Goal: Transaction & Acquisition: Purchase product/service

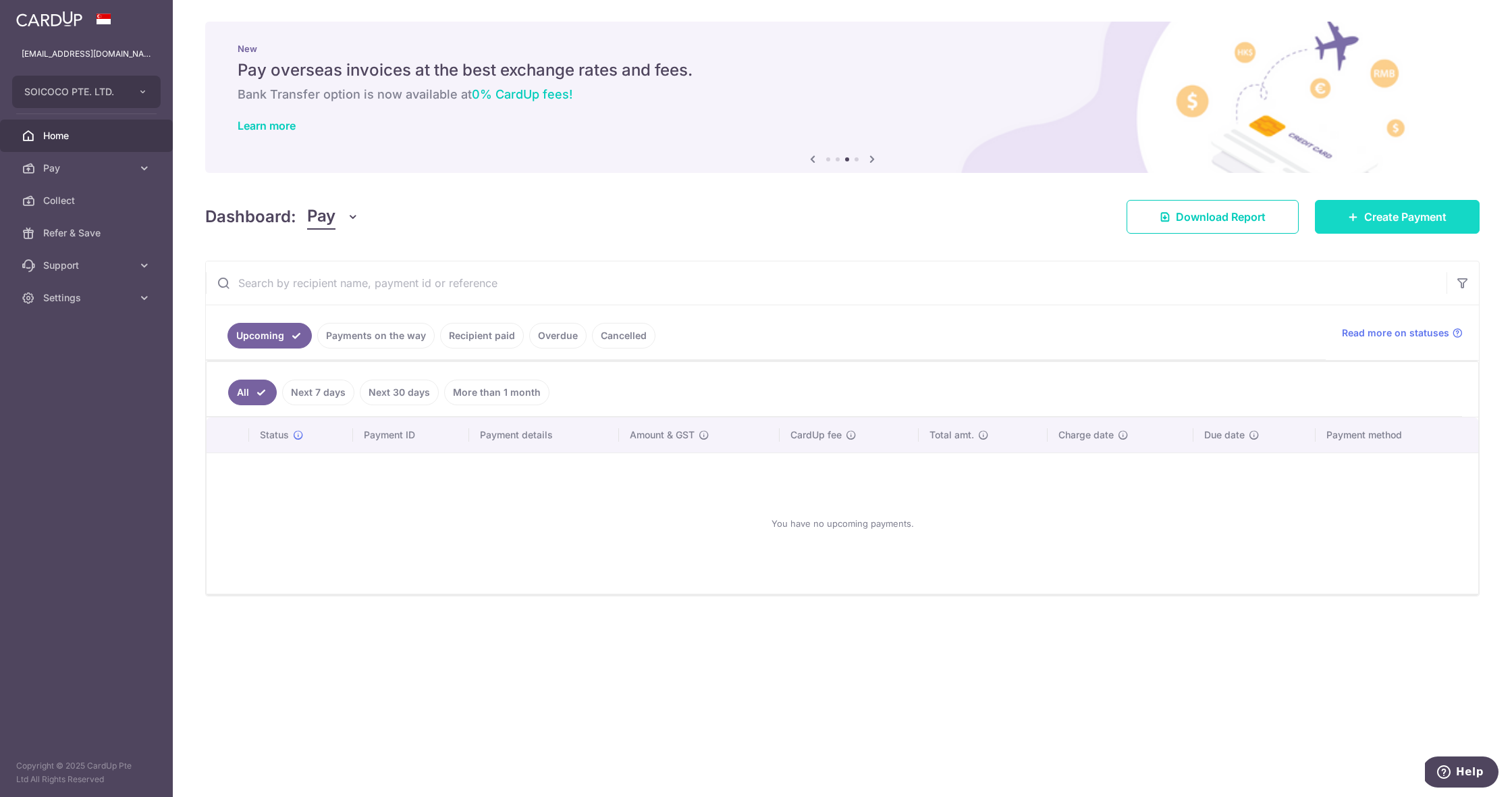
click at [1370, 212] on span "Create Payment" at bounding box center [1405, 216] width 82 height 16
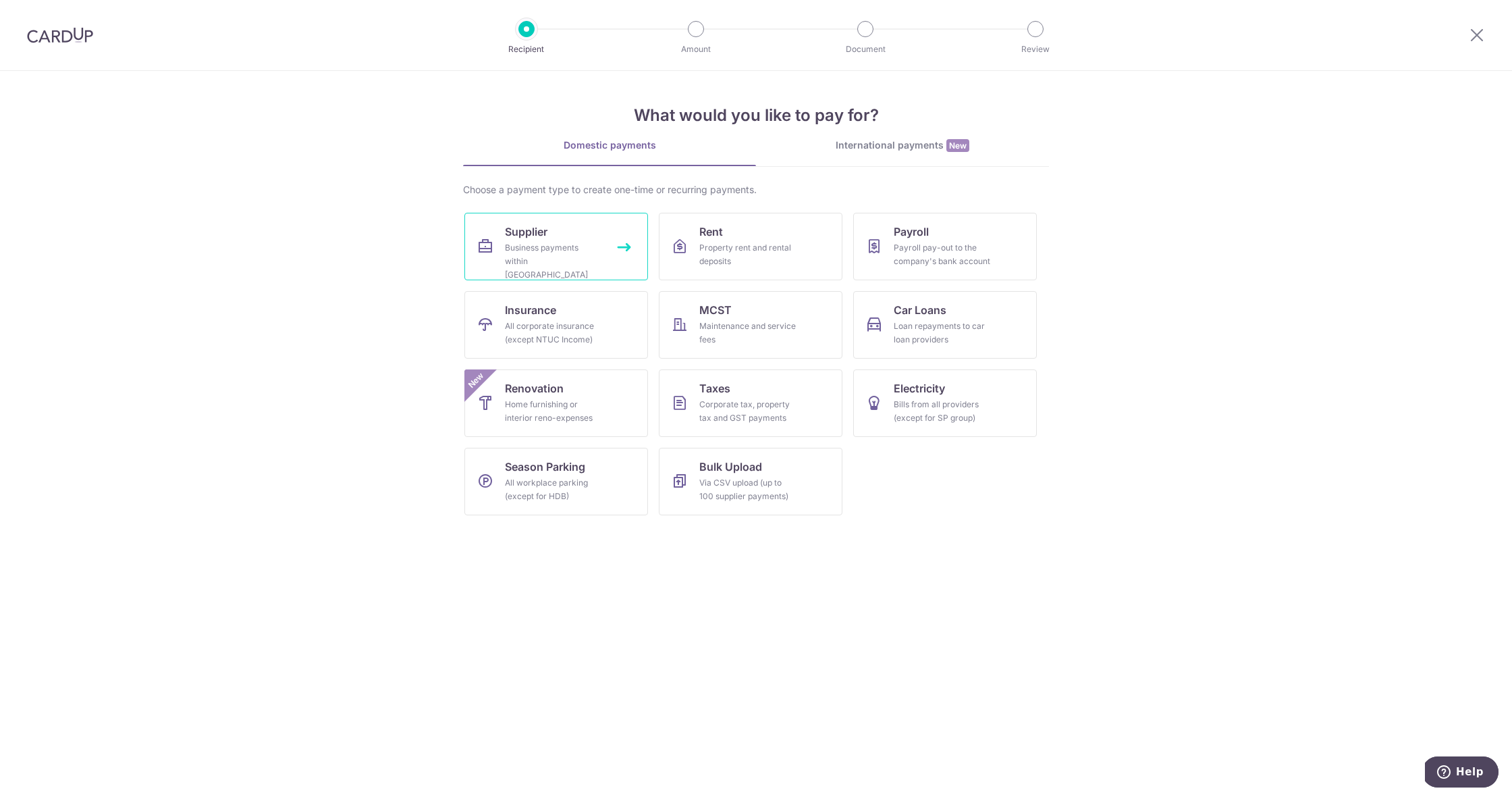
click at [607, 257] on link "Supplier Business payments within Singapore" at bounding box center [556, 246] width 183 height 67
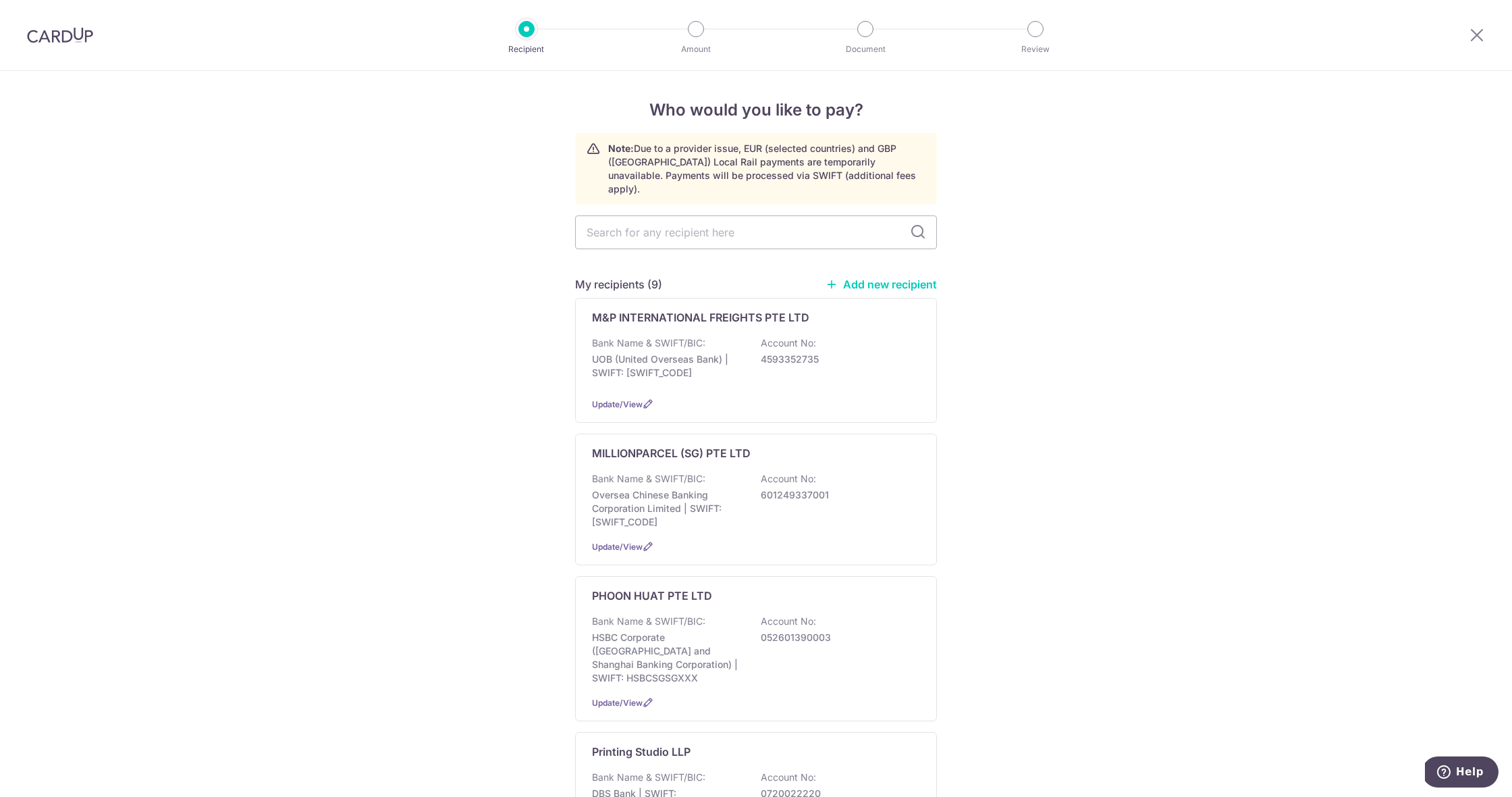
click at [871, 278] on link "Add new recipient" at bounding box center [881, 284] width 111 height 13
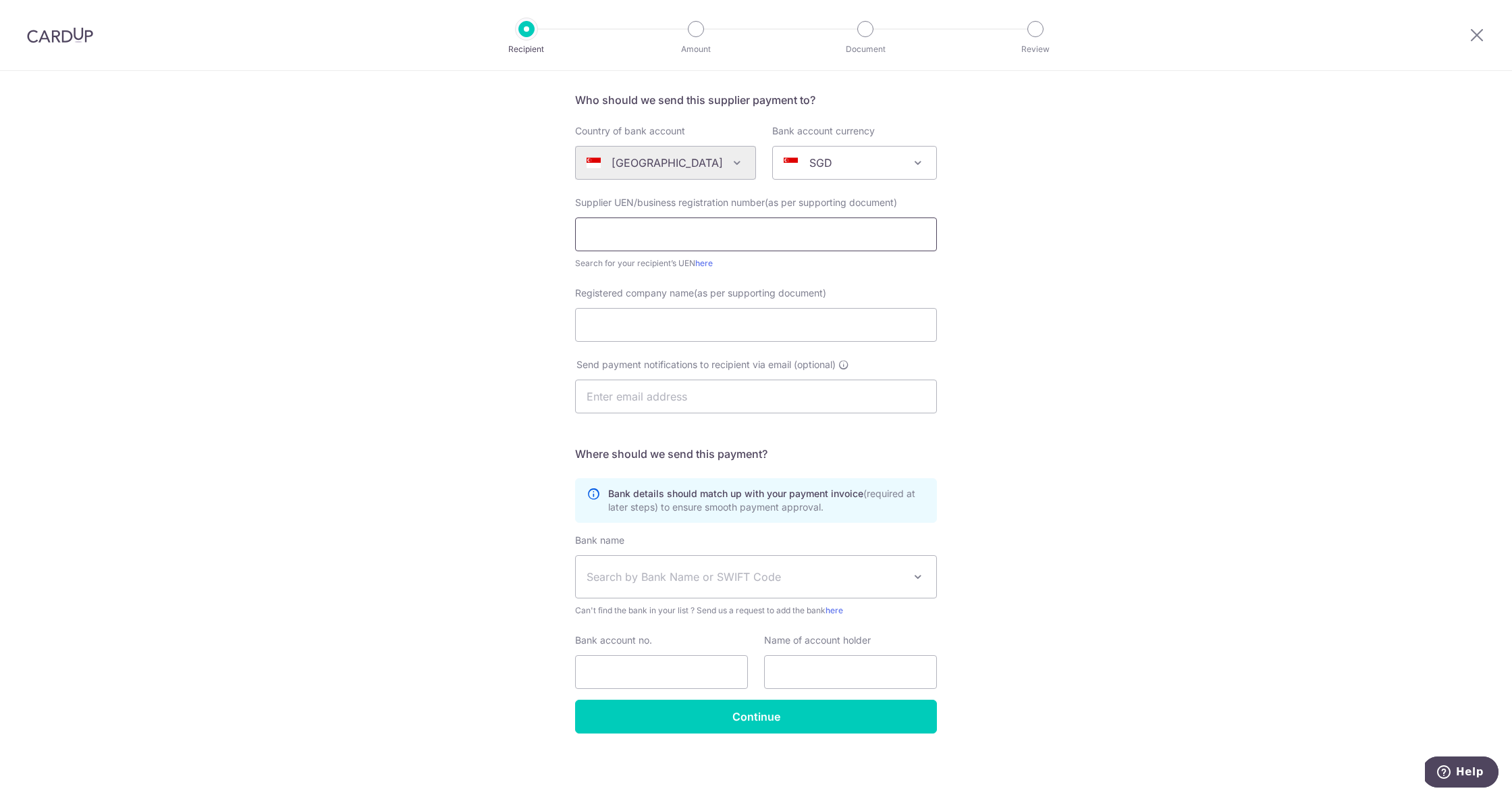
scroll to position [93, 0]
click at [652, 580] on span "Search by Bank Name or SWIFT Code" at bounding box center [744, 576] width 317 height 16
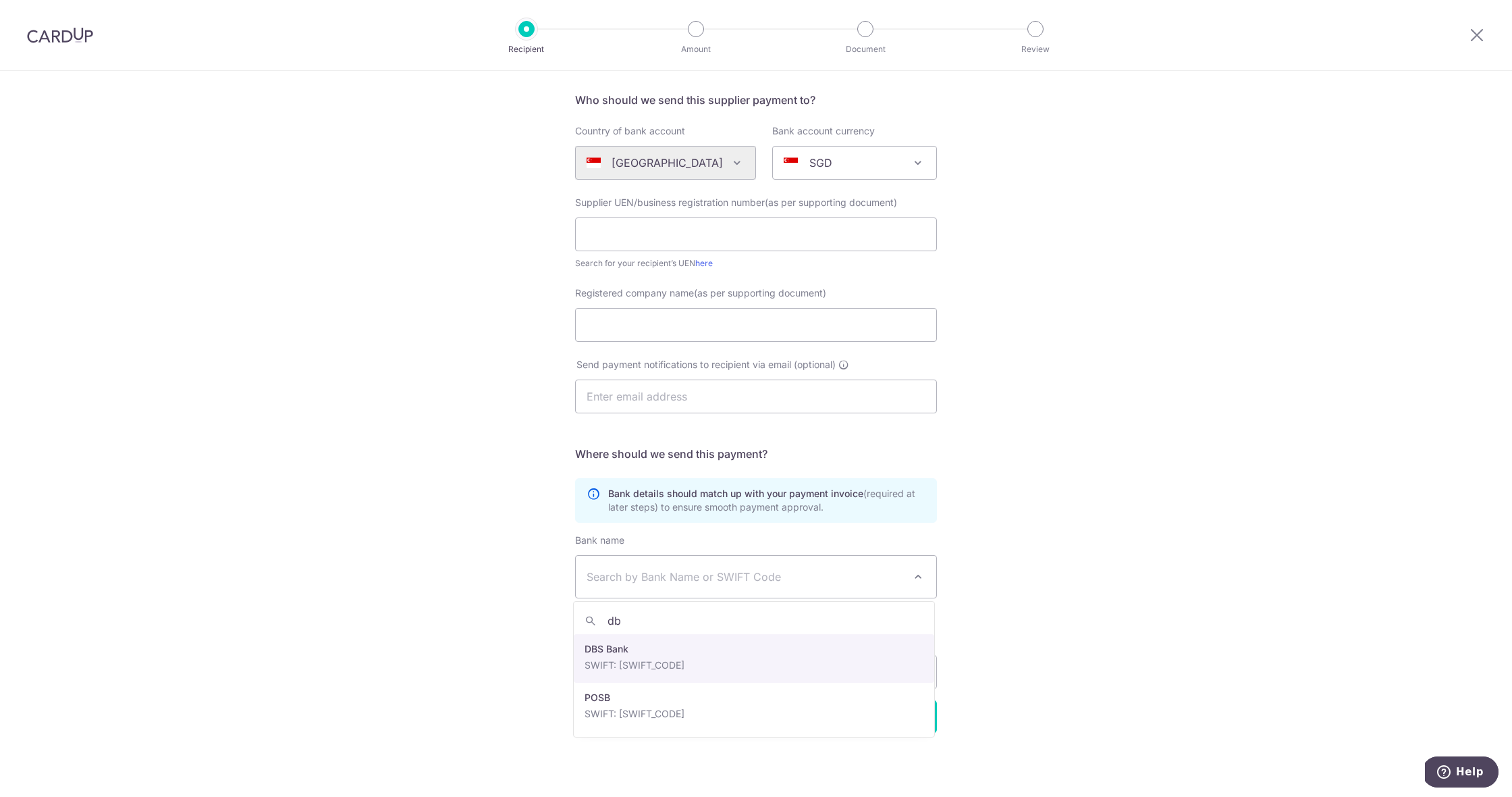
type input "dbs"
select select "6"
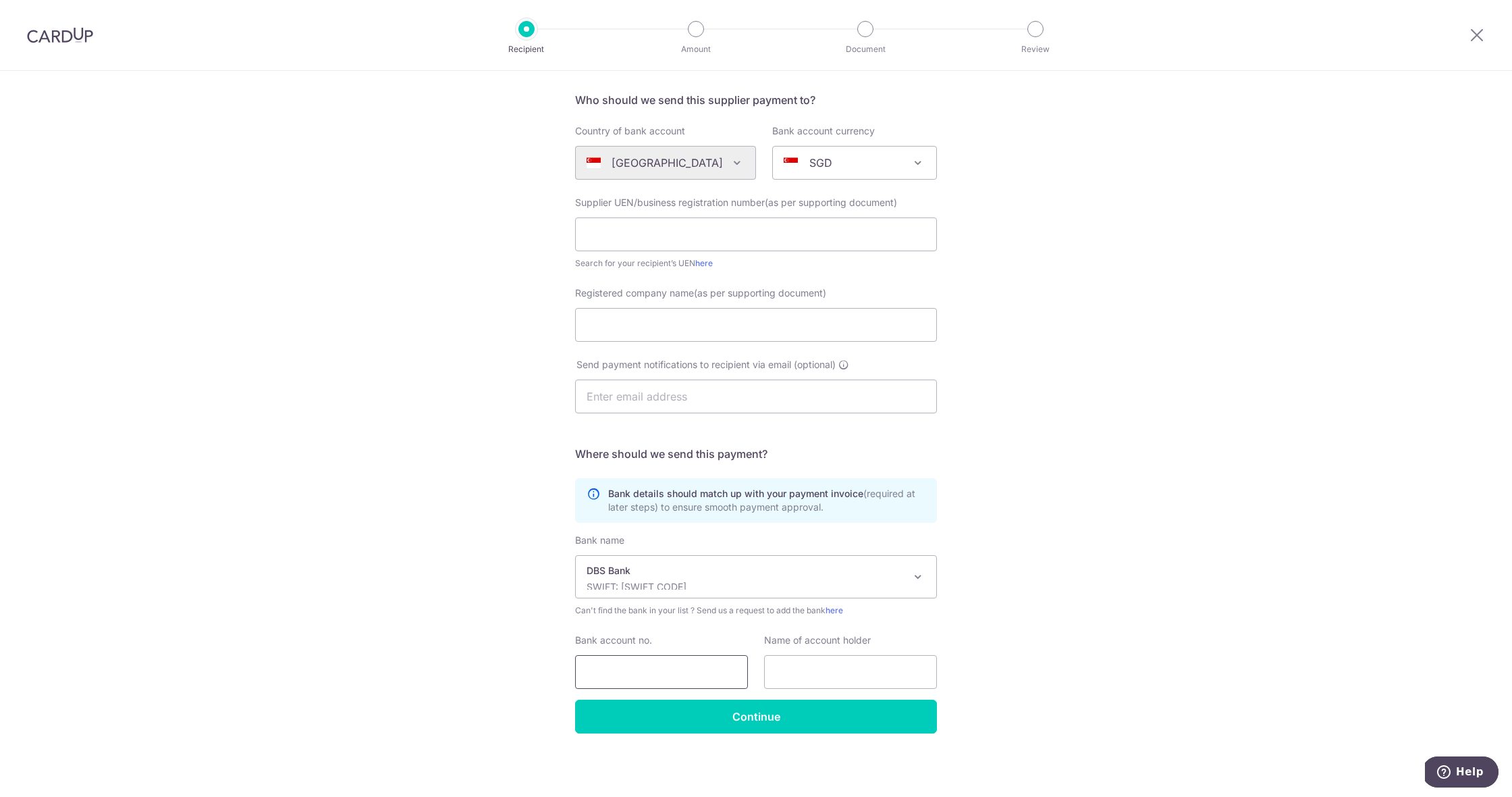
click at [641, 681] on input "Bank account no." at bounding box center [661, 672] width 173 height 34
paste input "0721285568"
type input "0721285568"
click at [779, 672] on input "text" at bounding box center [850, 672] width 173 height 34
paste input "Of Wonder Wander Pte Ltd"
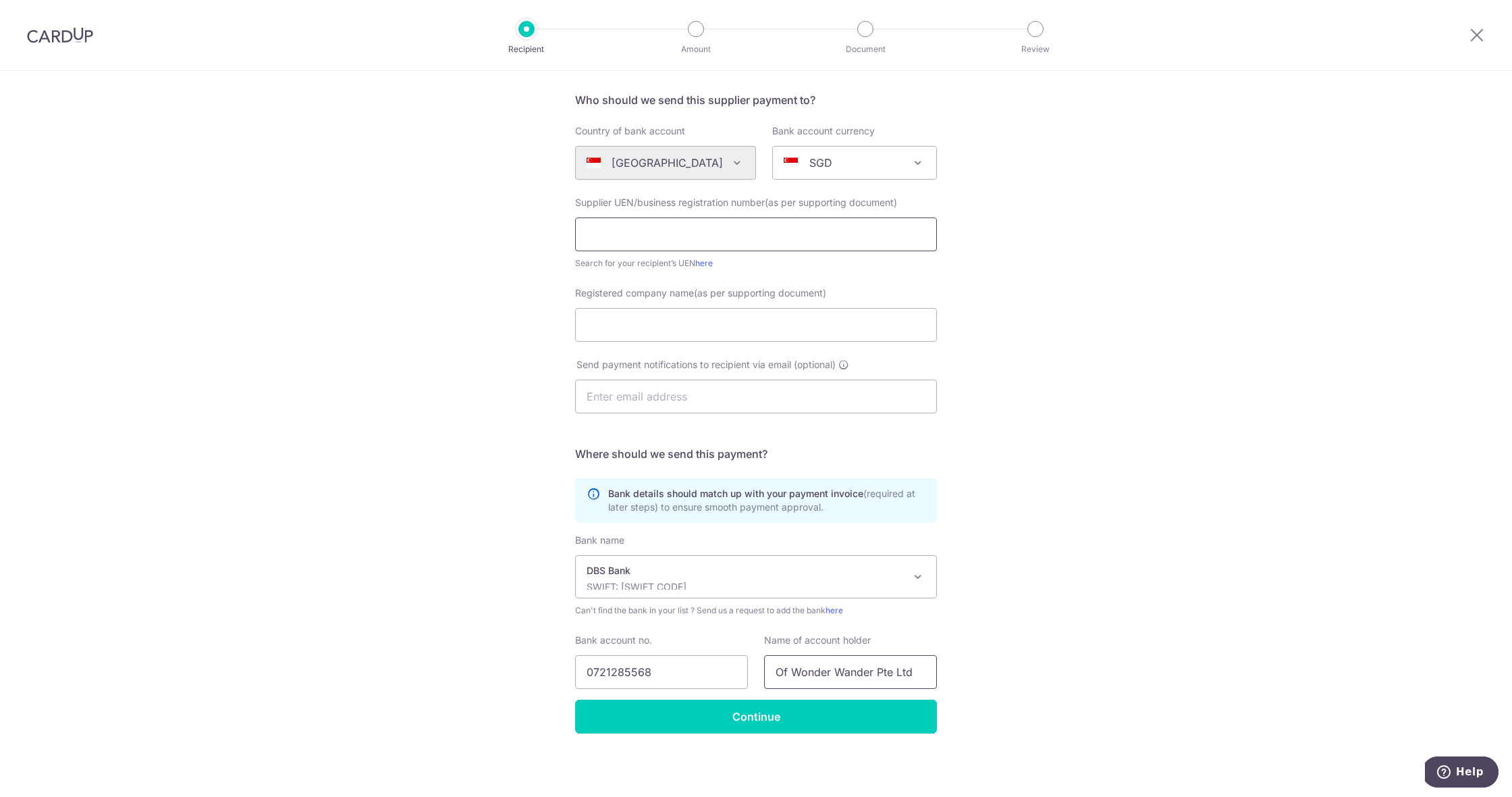
type input "Of Wonder Wander Pte Ltd"
click at [812, 232] on input "text" at bounding box center [756, 234] width 362 height 34
paste input "202503533Z"
type input "202503533Z"
click at [817, 676] on input "Of Wonder Wander Pte Ltd" at bounding box center [850, 672] width 173 height 34
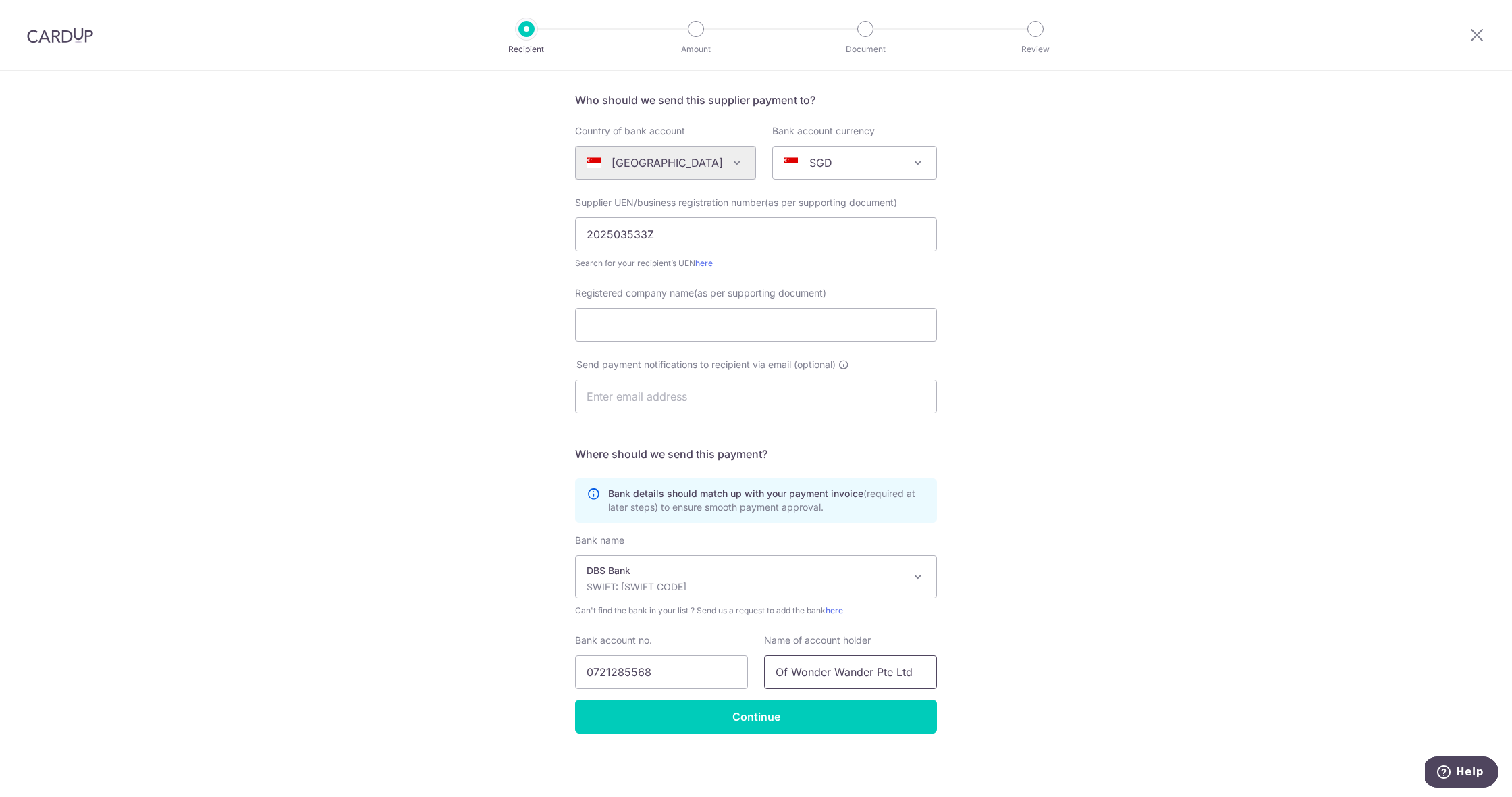
click at [817, 676] on input "Of Wonder Wander Pte Ltd" at bounding box center [850, 672] width 173 height 34
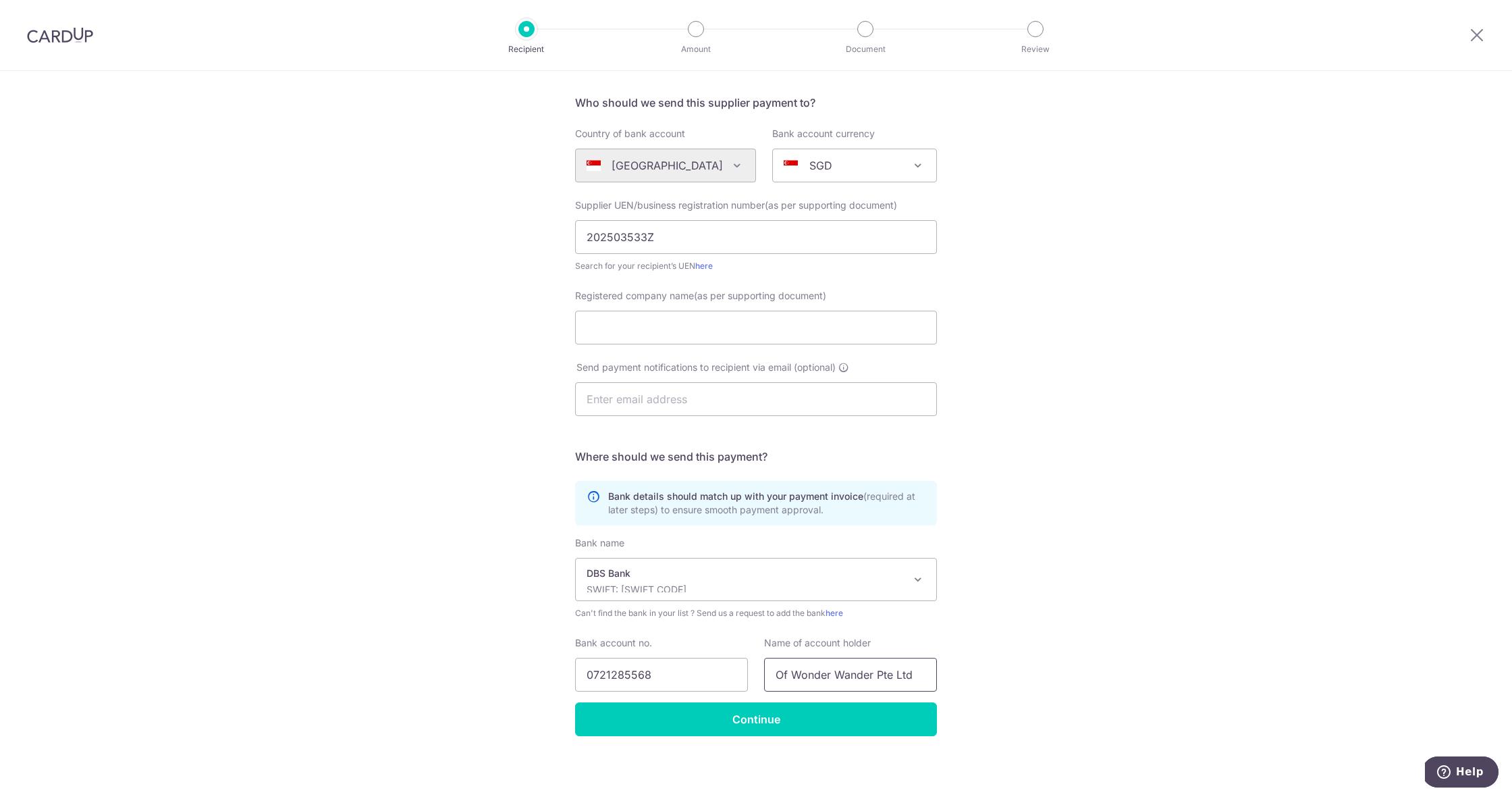
click at [817, 676] on input "Of Wonder Wander Pte Ltd" at bounding box center [850, 674] width 173 height 34
paste input "Of Wonder Wander Pte Ltd"
type input "Of Wonder Wander Pte Ltd"
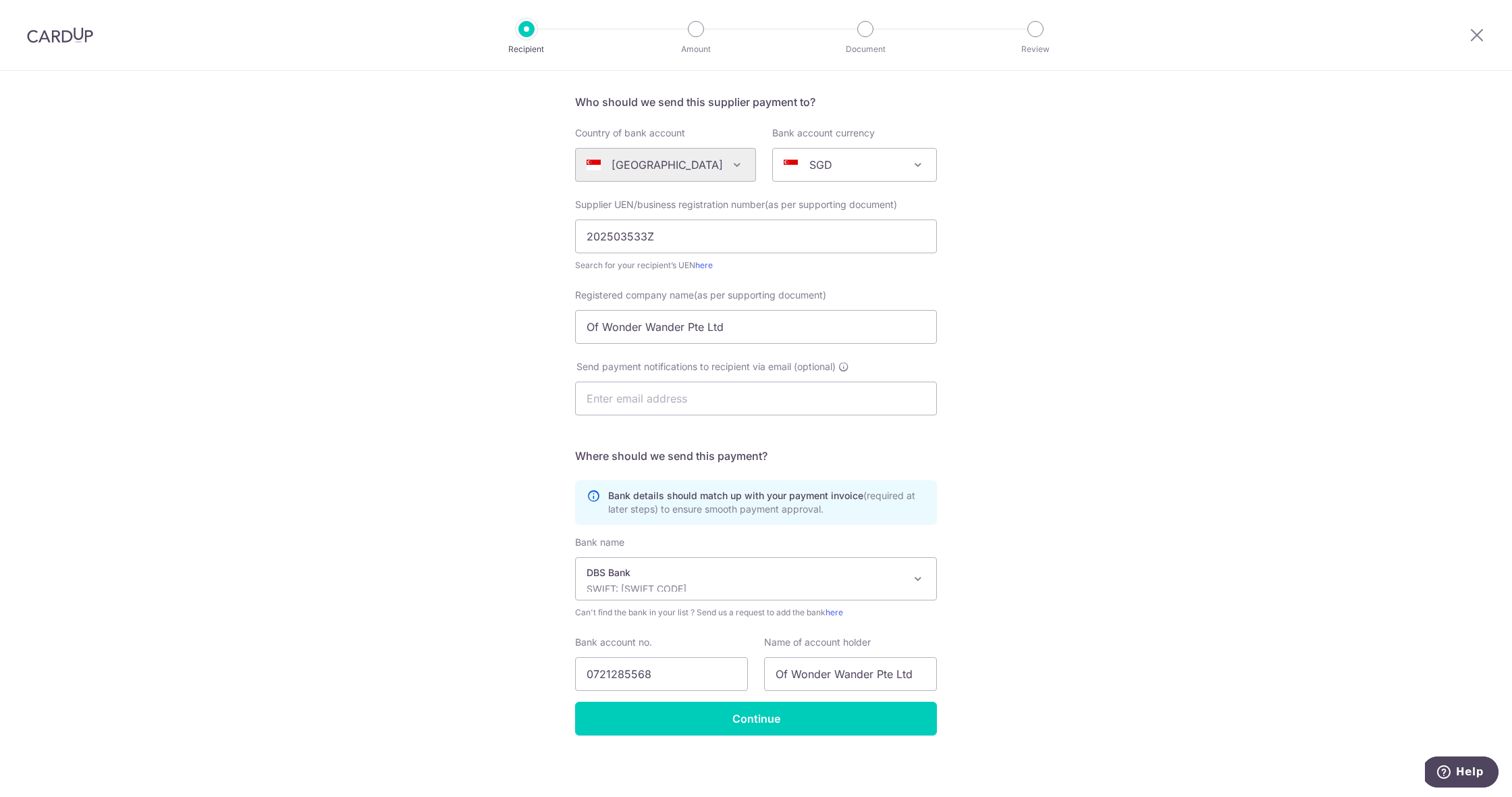
click at [1042, 453] on div "Who would you like to pay? Your recipient does not need a CardUp account to rec…" at bounding box center [756, 389] width 1512 height 819
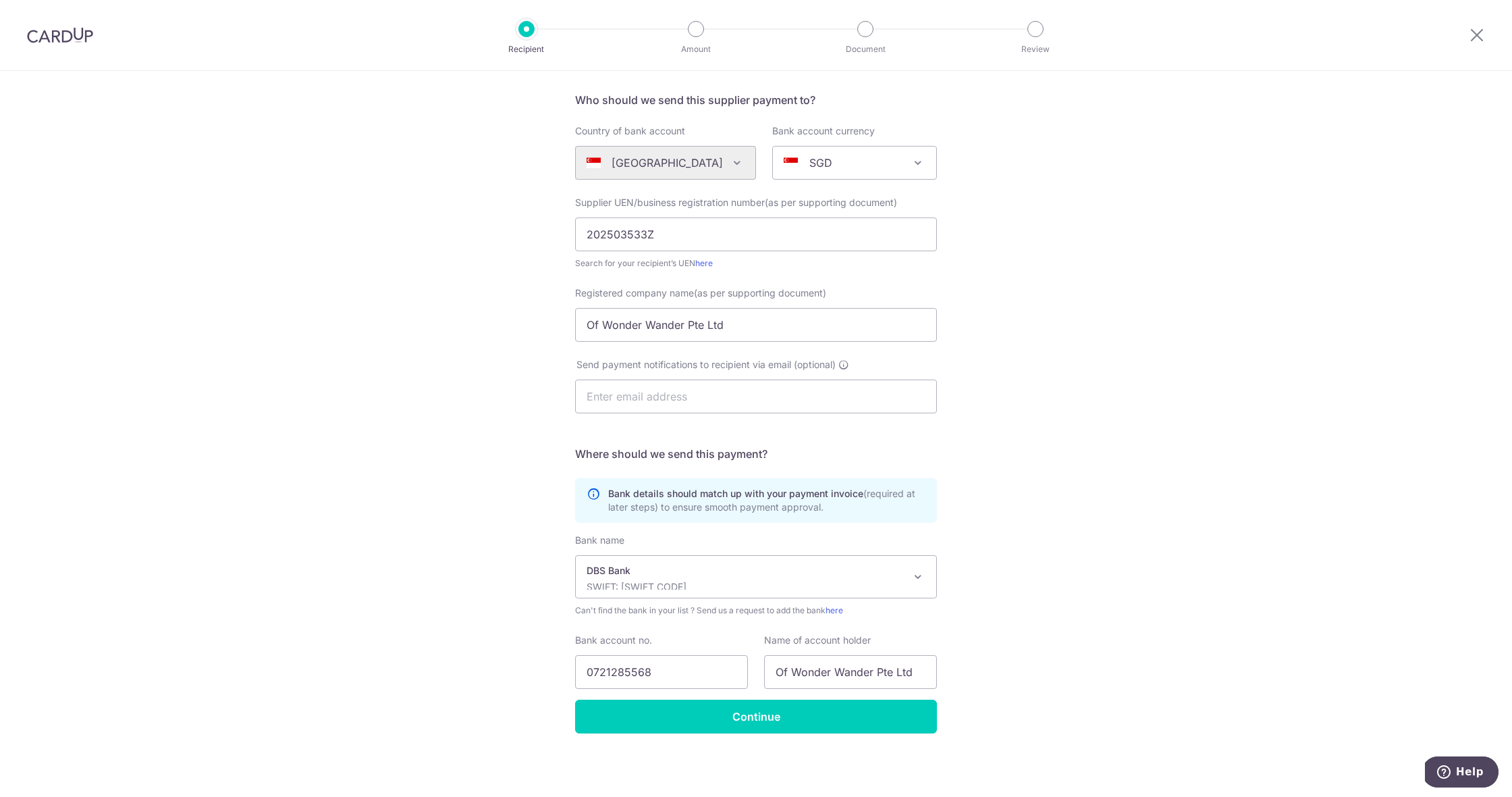
scroll to position [93, 0]
click at [799, 732] on input "Continue" at bounding box center [756, 717] width 362 height 34
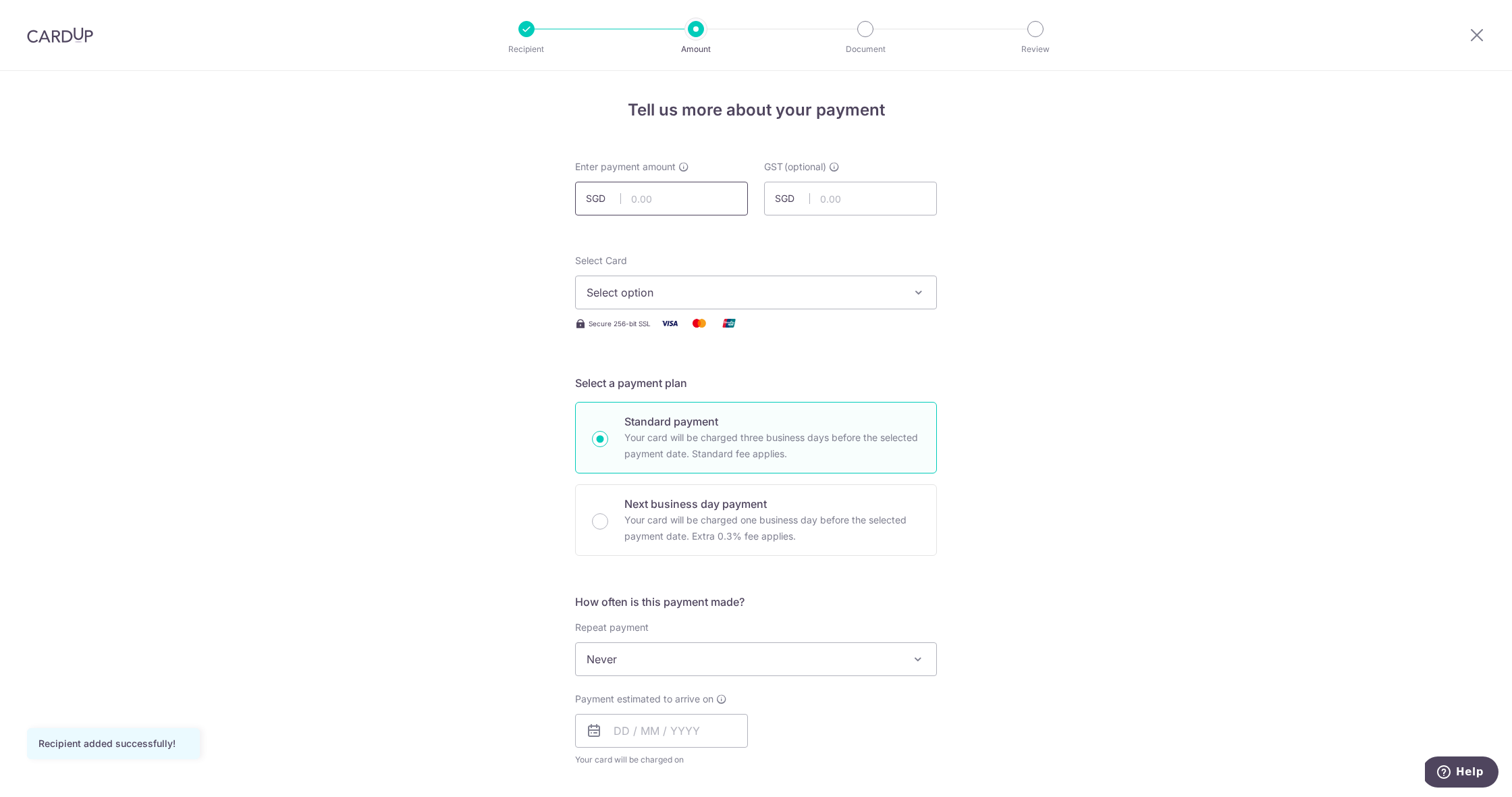
click at [641, 205] on input "text" at bounding box center [661, 198] width 173 height 34
type input "1,800.00"
drag, startPoint x: 900, startPoint y: 287, endPoint x: 894, endPoint y: 285, distance: 6.3
click at [900, 287] on button "Select option" at bounding box center [756, 292] width 362 height 34
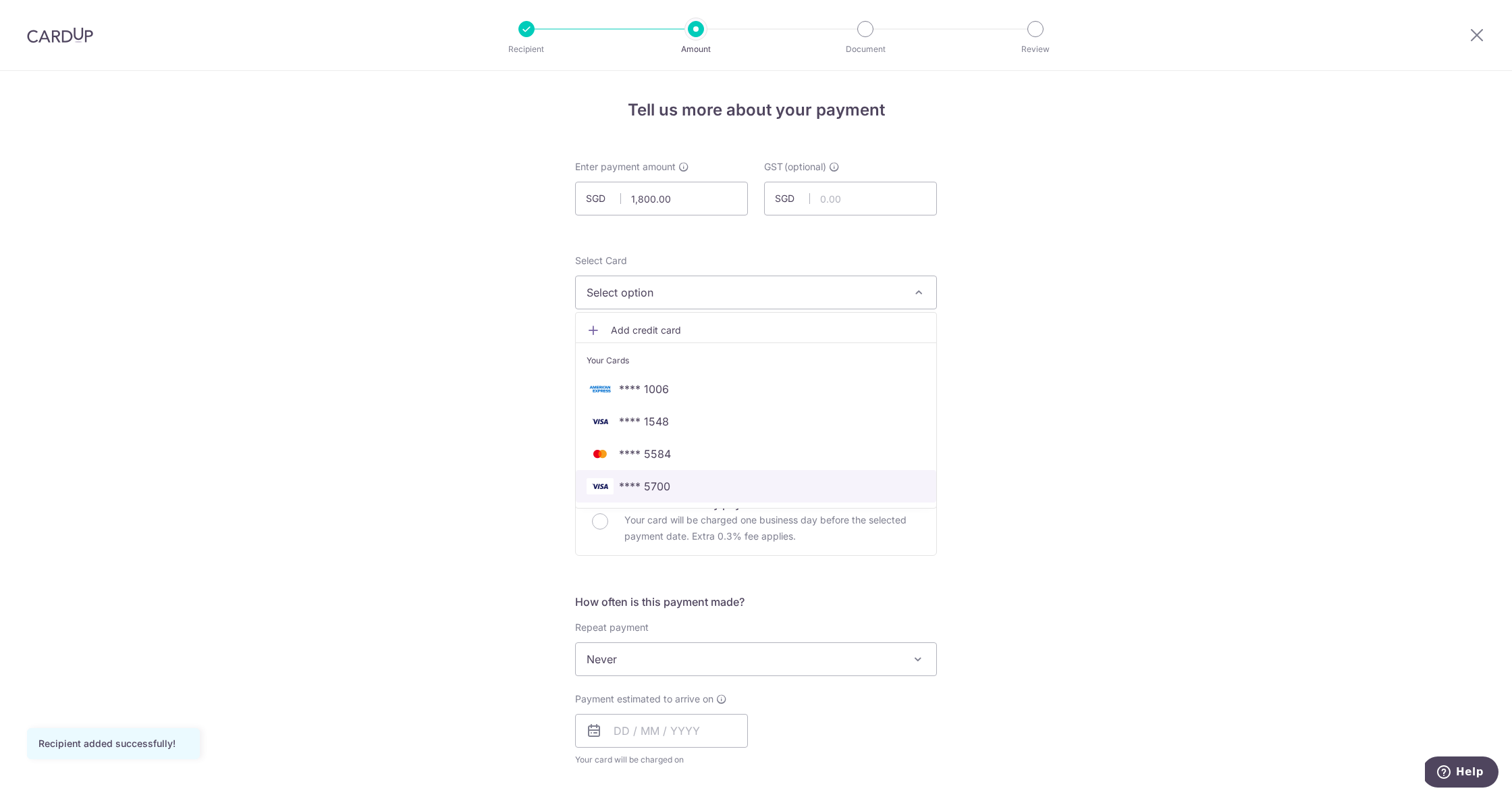
scroll to position [55, 0]
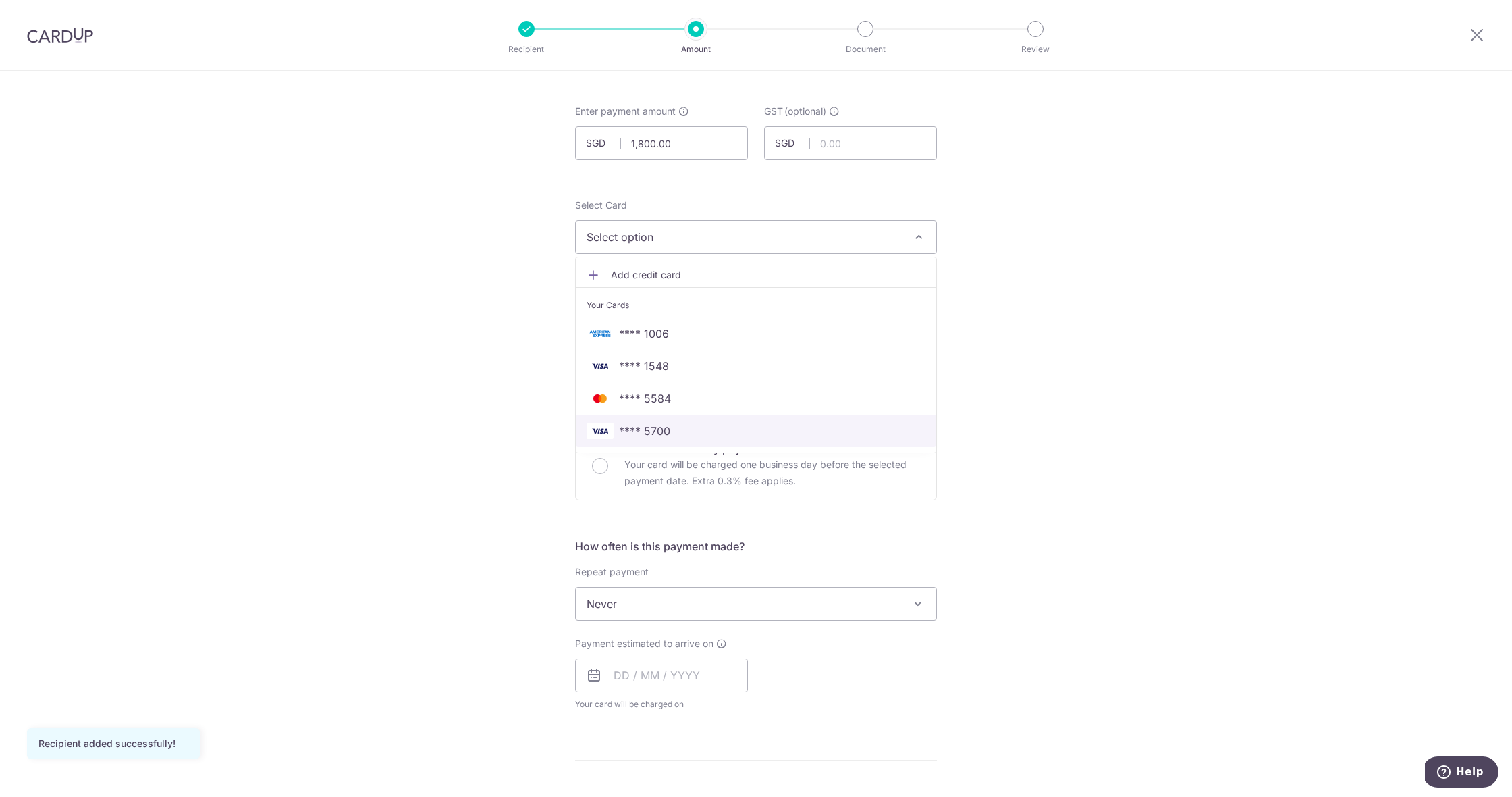
click at [705, 439] on link "**** 5700" at bounding box center [756, 430] width 360 height 33
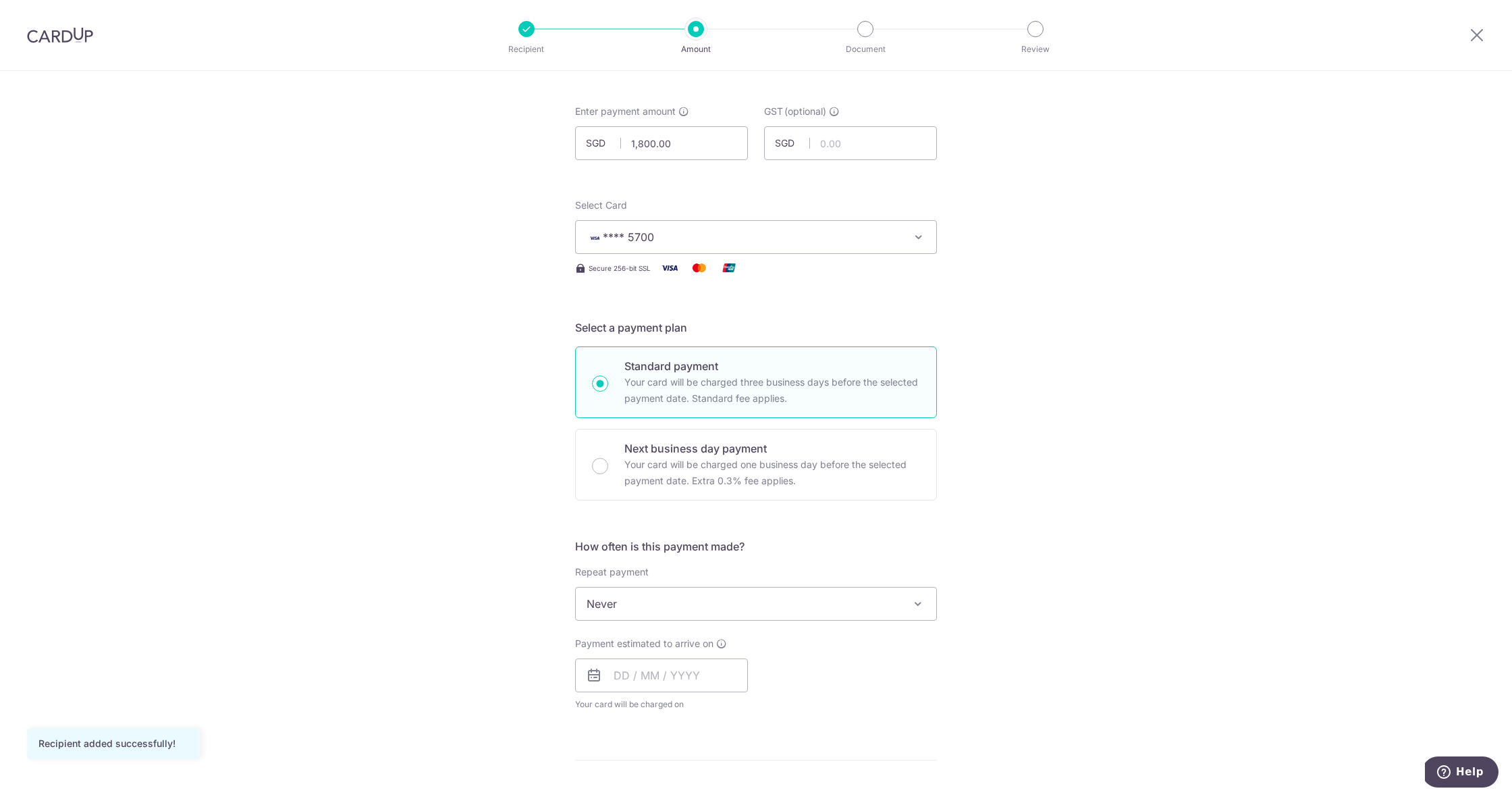
drag, startPoint x: 1260, startPoint y: 337, endPoint x: 1238, endPoint y: 348, distance: 24.6
click at [1260, 337] on div "Tell us more about your payment Enter payment amount SGD 1,800.00 1800.00 GST (…" at bounding box center [756, 672] width 1512 height 1311
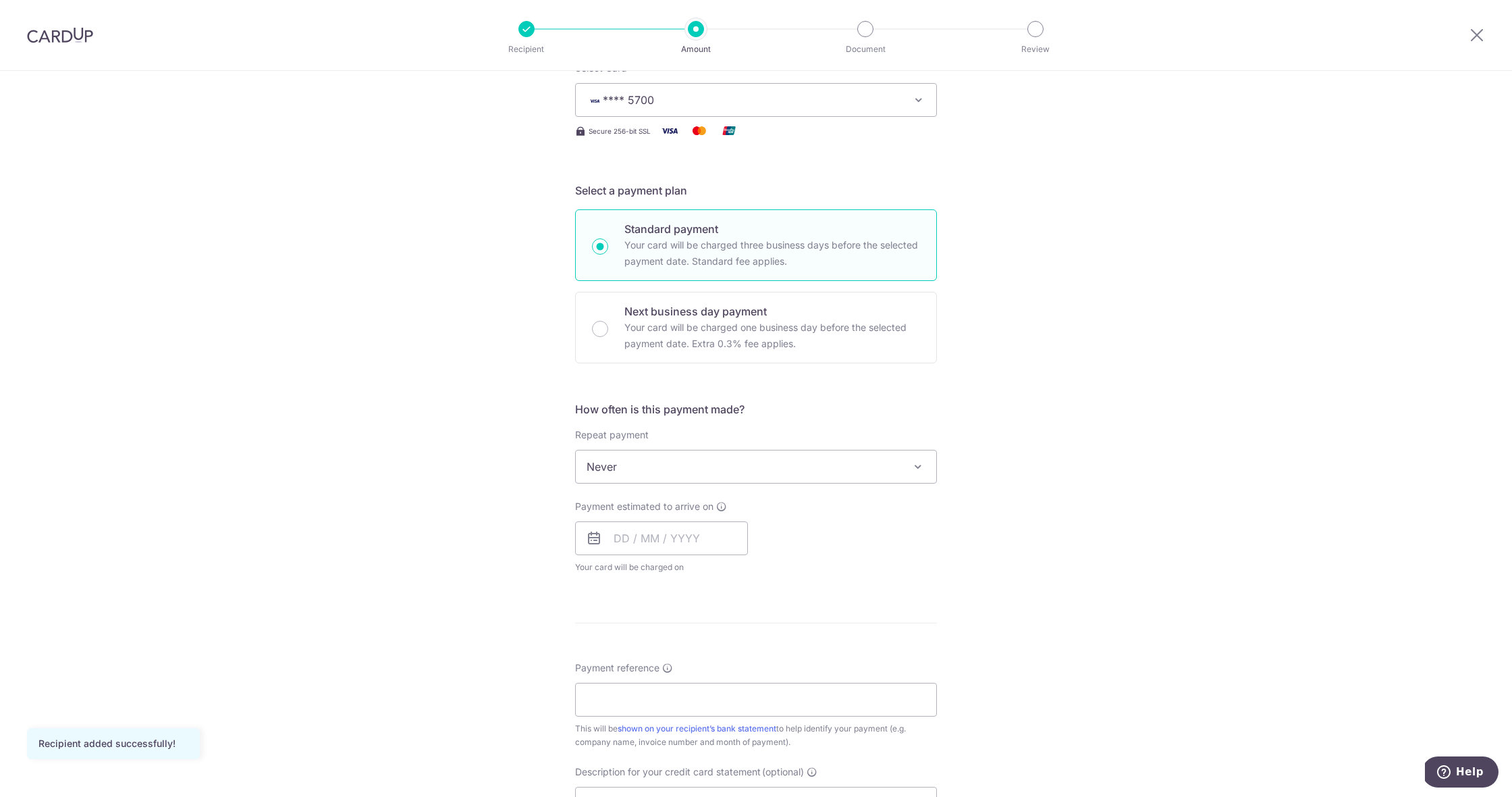
scroll to position [246, 0]
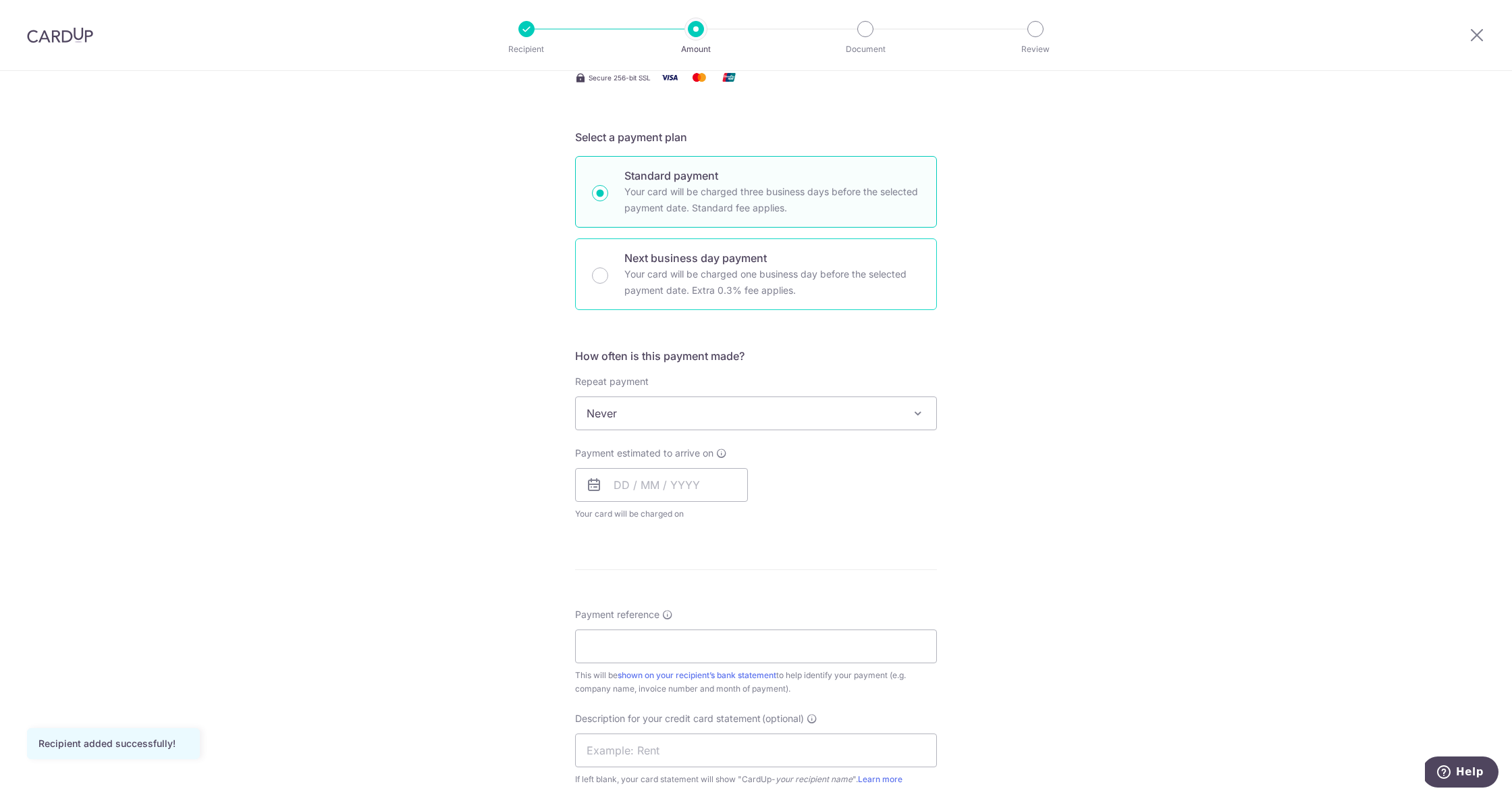
click at [709, 242] on div "Next business day payment Your card will be charged one business day before the…" at bounding box center [756, 274] width 362 height 72
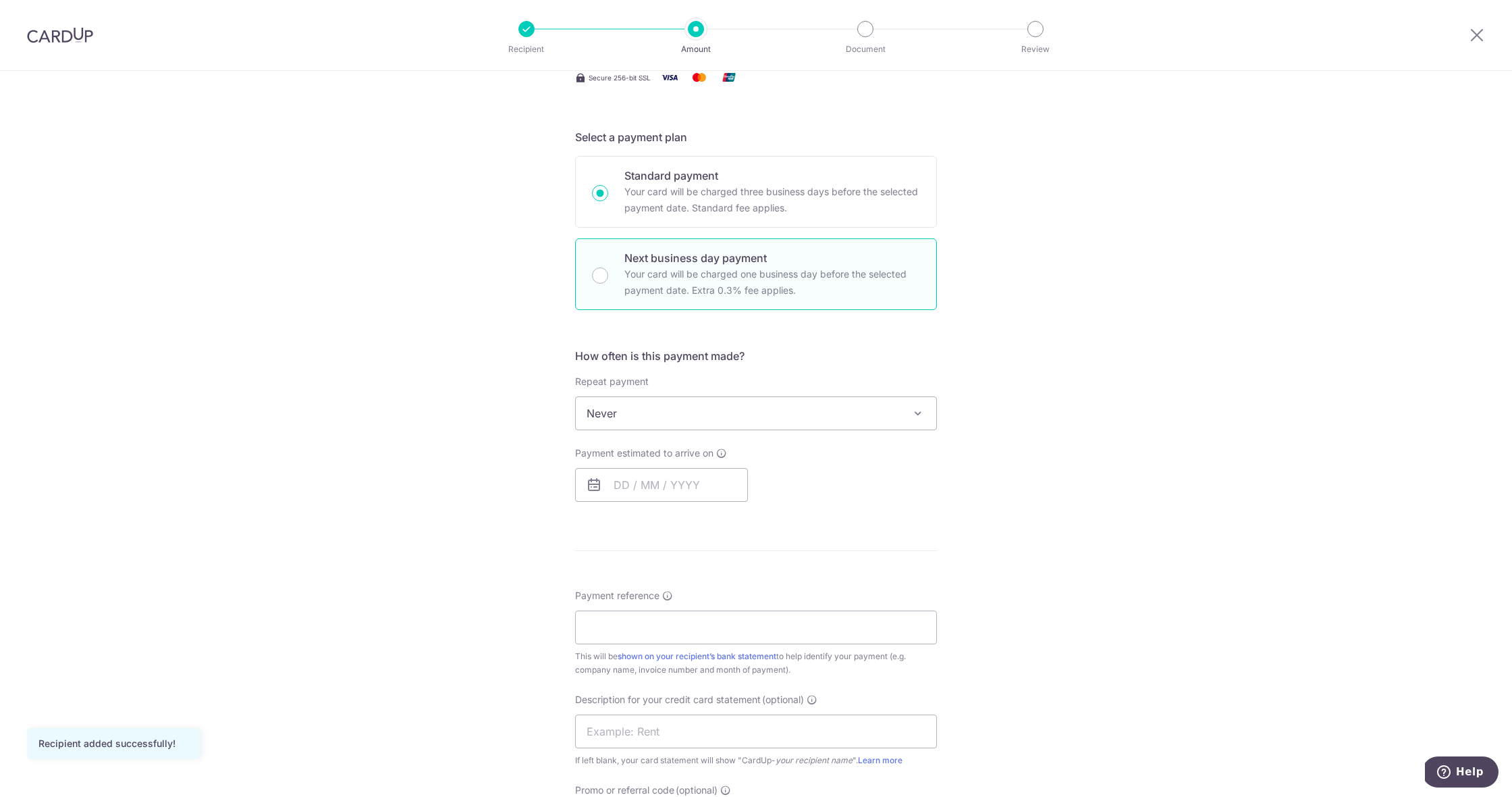
radio input "false"
click at [698, 271] on p "Your card will be charged one business day before the selected payment date. Ex…" at bounding box center [772, 282] width 295 height 33
click at [608, 271] on input "Next business day payment Your card will be charged one business day before the…" at bounding box center [599, 275] width 16 height 16
radio input "true"
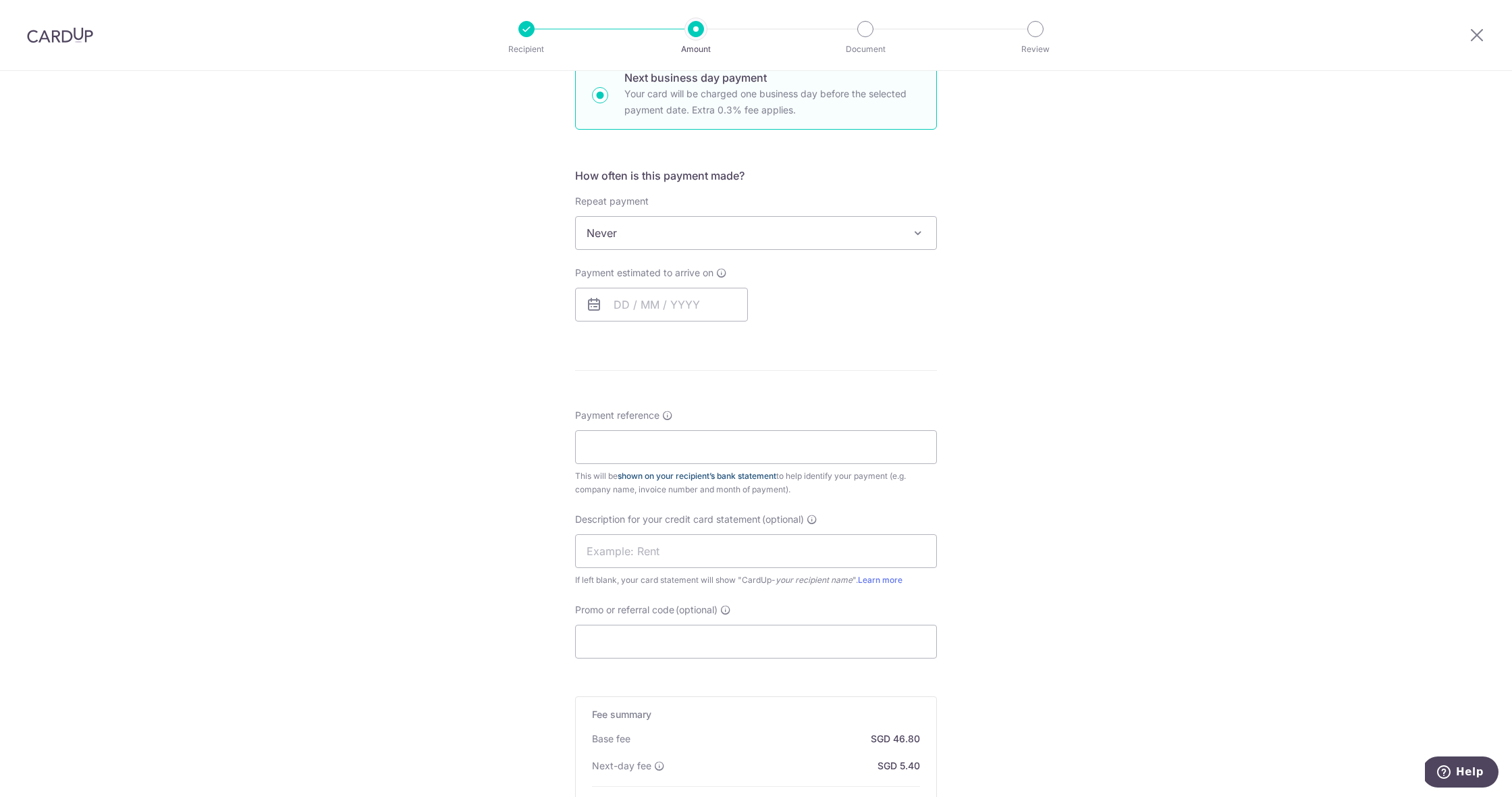
scroll to position [402, 0]
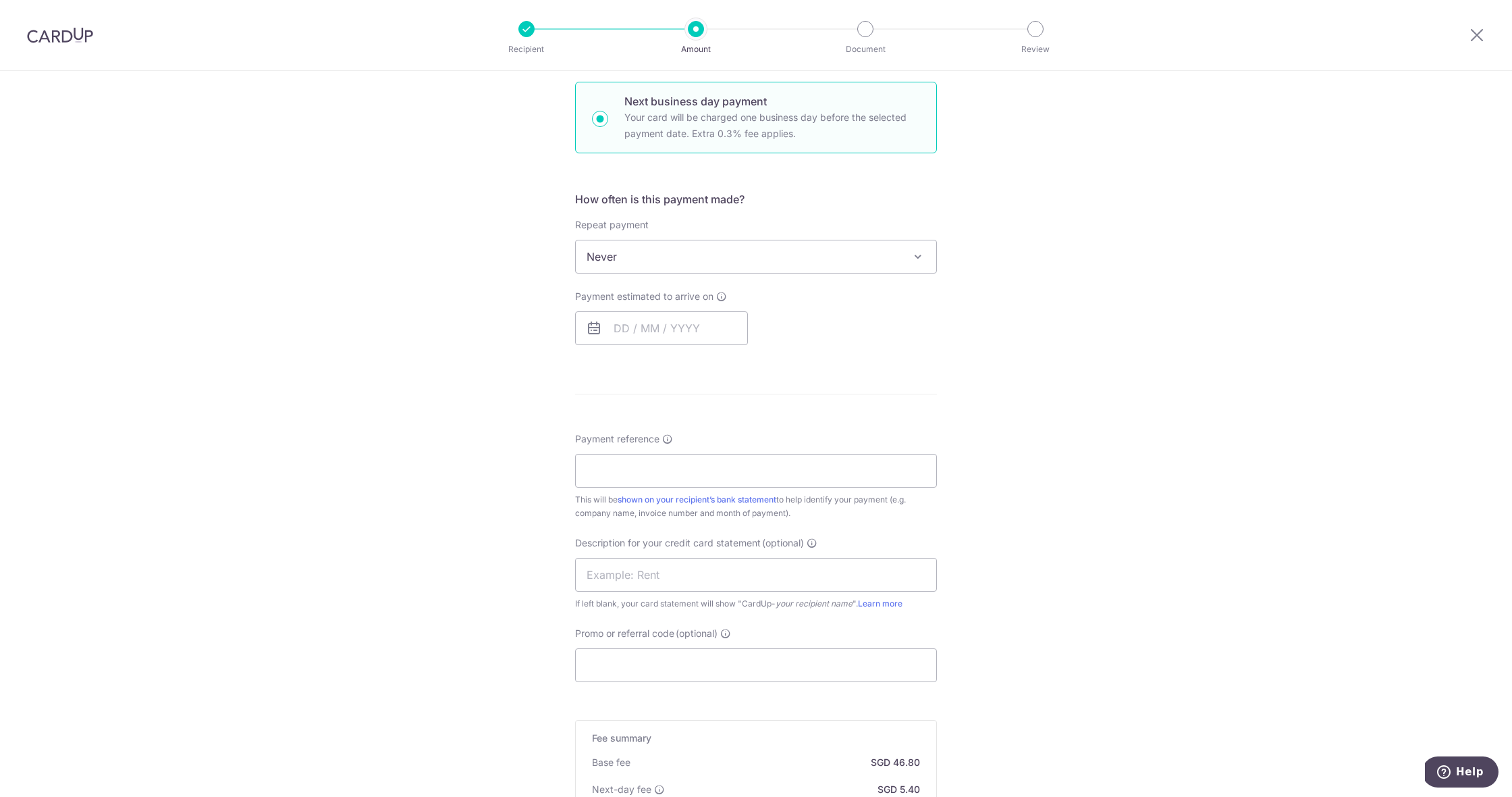
drag, startPoint x: 675, startPoint y: 355, endPoint x: 674, endPoint y: 347, distance: 8.1
click at [675, 355] on form "Enter payment amount SGD 1,800.00 1800.00 GST (optional) SGD Recipient added su…" at bounding box center [756, 360] width 362 height 1206
click at [680, 336] on input "text" at bounding box center [661, 328] width 173 height 34
click at [658, 530] on link "30" at bounding box center [656, 531] width 22 height 22
type input "[DATE]"
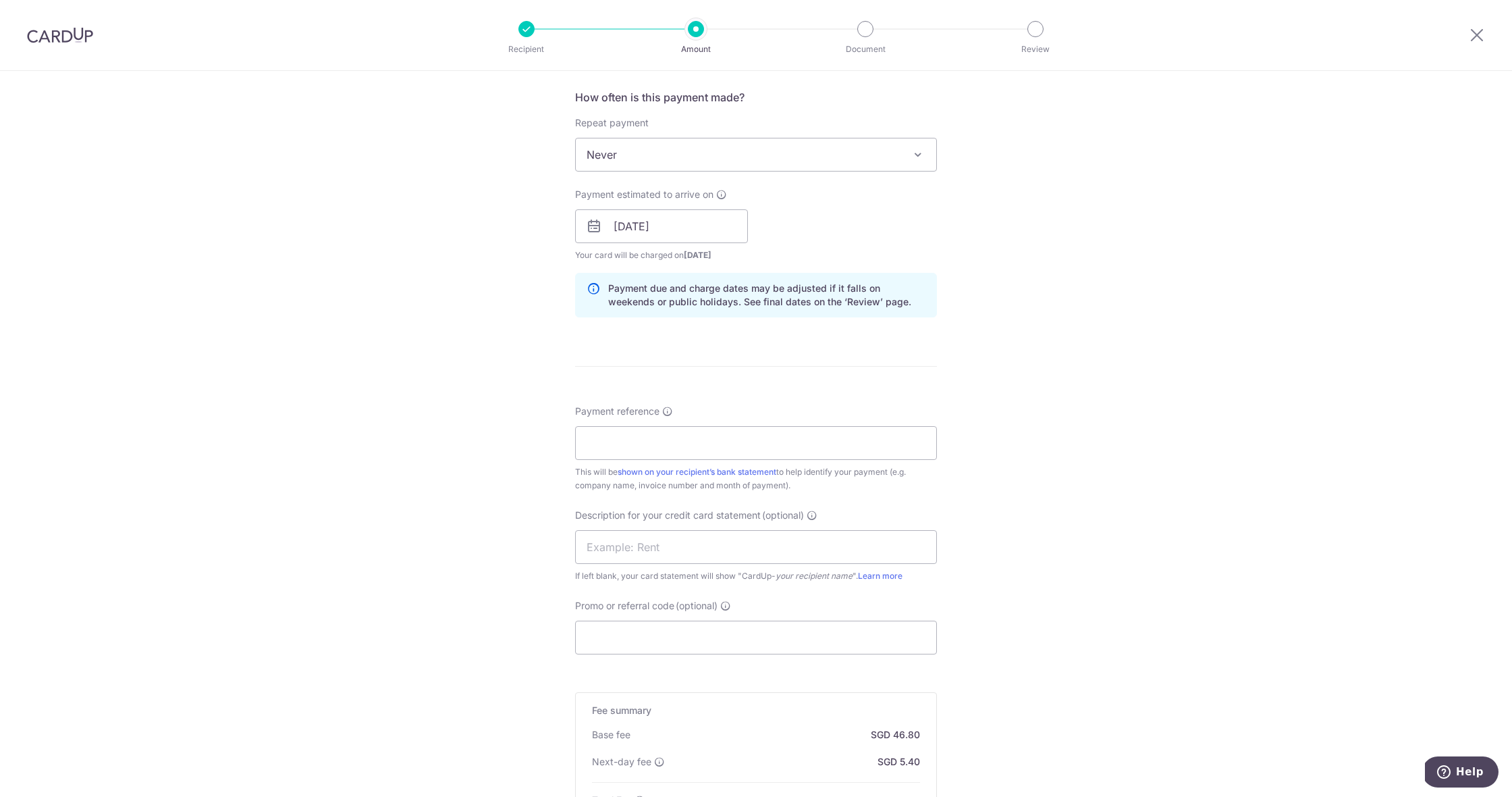
scroll to position [540, 0]
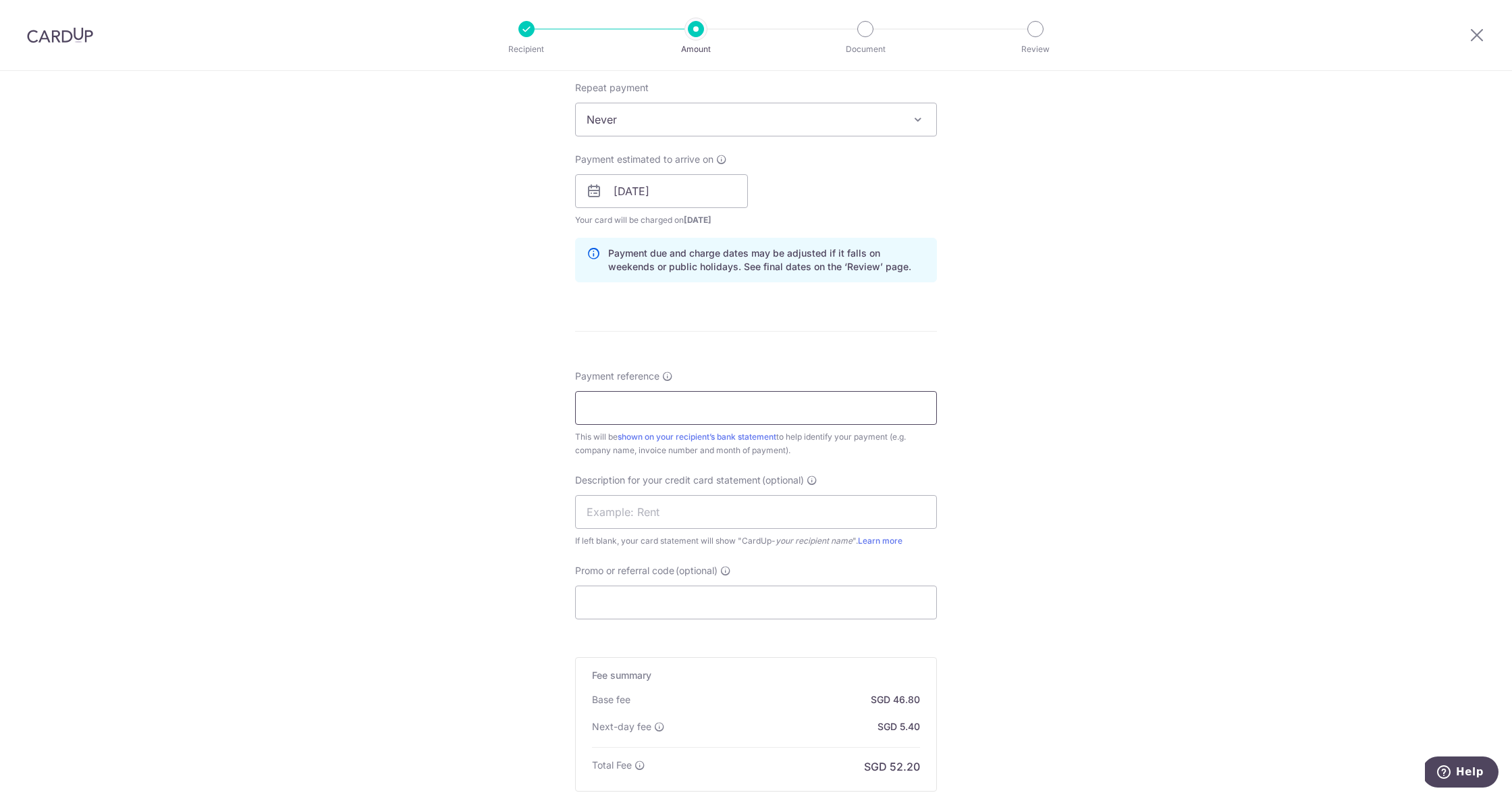
click at [794, 401] on input "Payment reference" at bounding box center [756, 408] width 362 height 34
type input "T"
type input "NEWBAHRU RENTAL"
drag, startPoint x: 714, startPoint y: 576, endPoint x: 714, endPoint y: 584, distance: 8.0
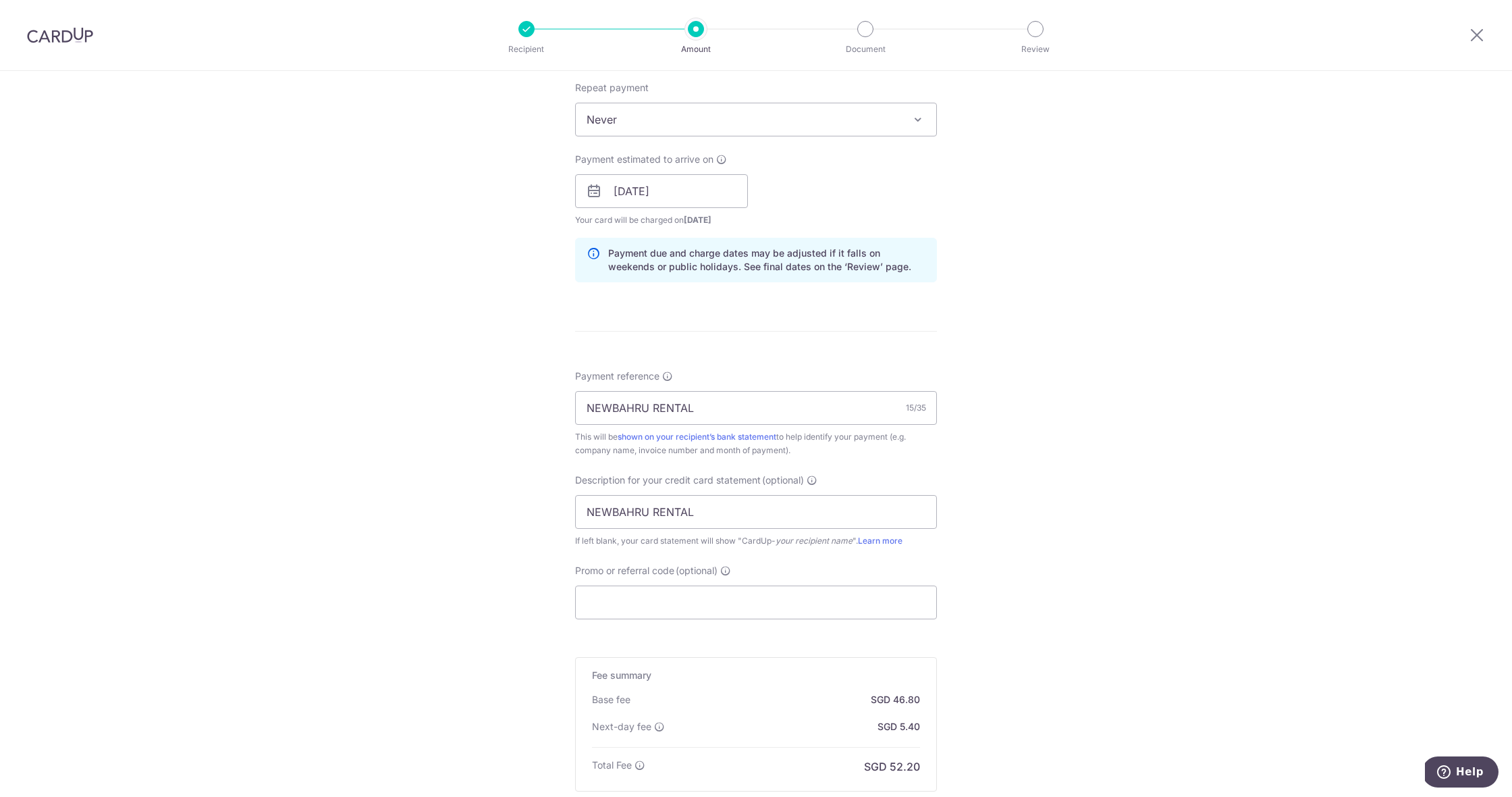
click at [714, 576] on span "(optional)" at bounding box center [696, 571] width 42 height 13
click at [714, 586] on input "Promo or referral code (optional)" at bounding box center [756, 602] width 362 height 34
click at [709, 602] on input "Promo or referral code (optional)" at bounding box center [756, 602] width 362 height 34
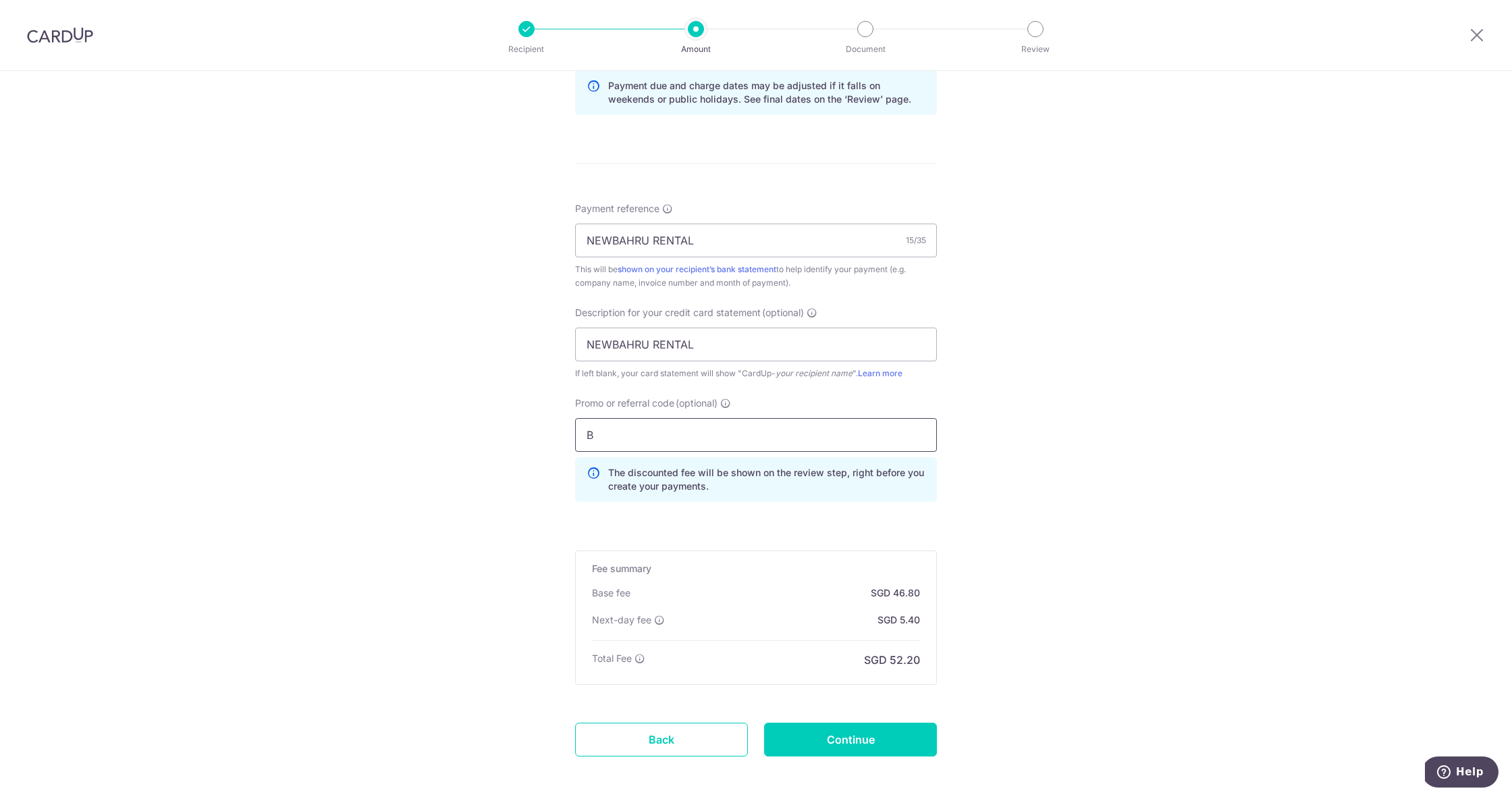
scroll to position [707, 0]
type input "BOFF185"
click at [867, 759] on form "Enter payment amount SGD 1,800.00 1800.00 GST (optional) SGD Recipient added su…" at bounding box center [756, 123] width 362 height 1340
click at [876, 741] on input "Continue" at bounding box center [850, 739] width 173 height 34
type input "Create Schedule"
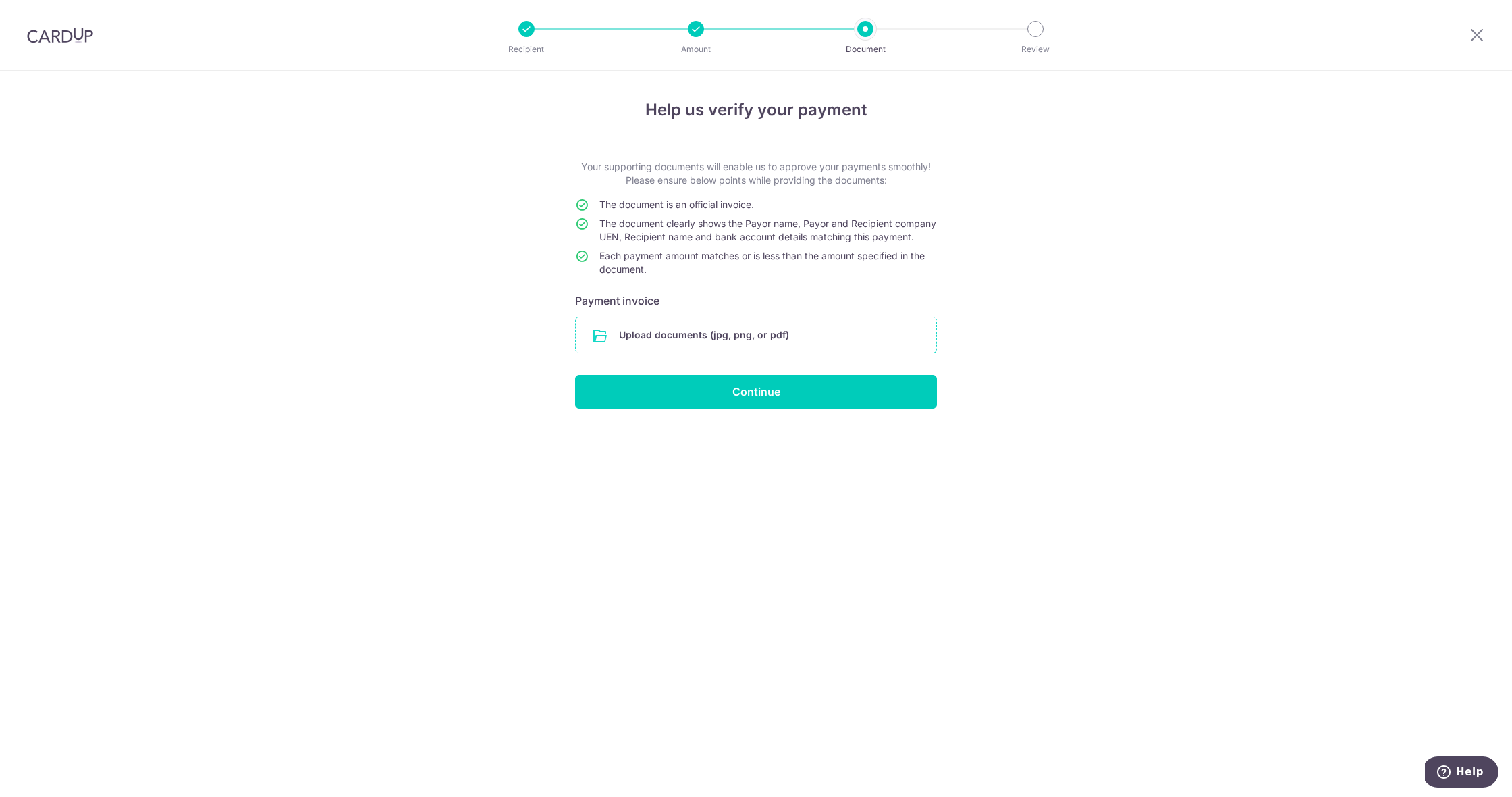
click at [750, 350] on input "file" at bounding box center [756, 335] width 360 height 36
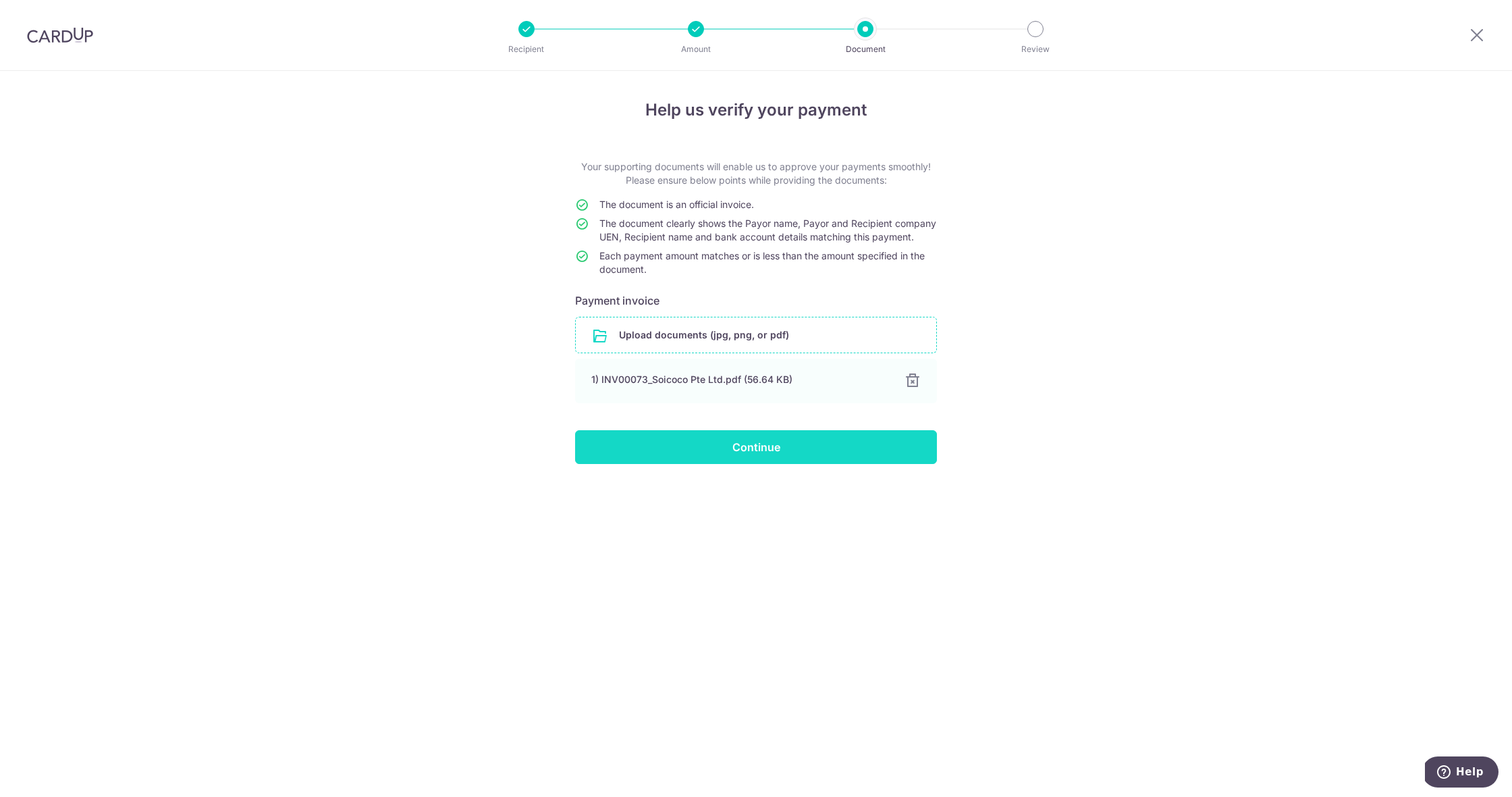
click at [806, 464] on input "Continue" at bounding box center [756, 447] width 362 height 34
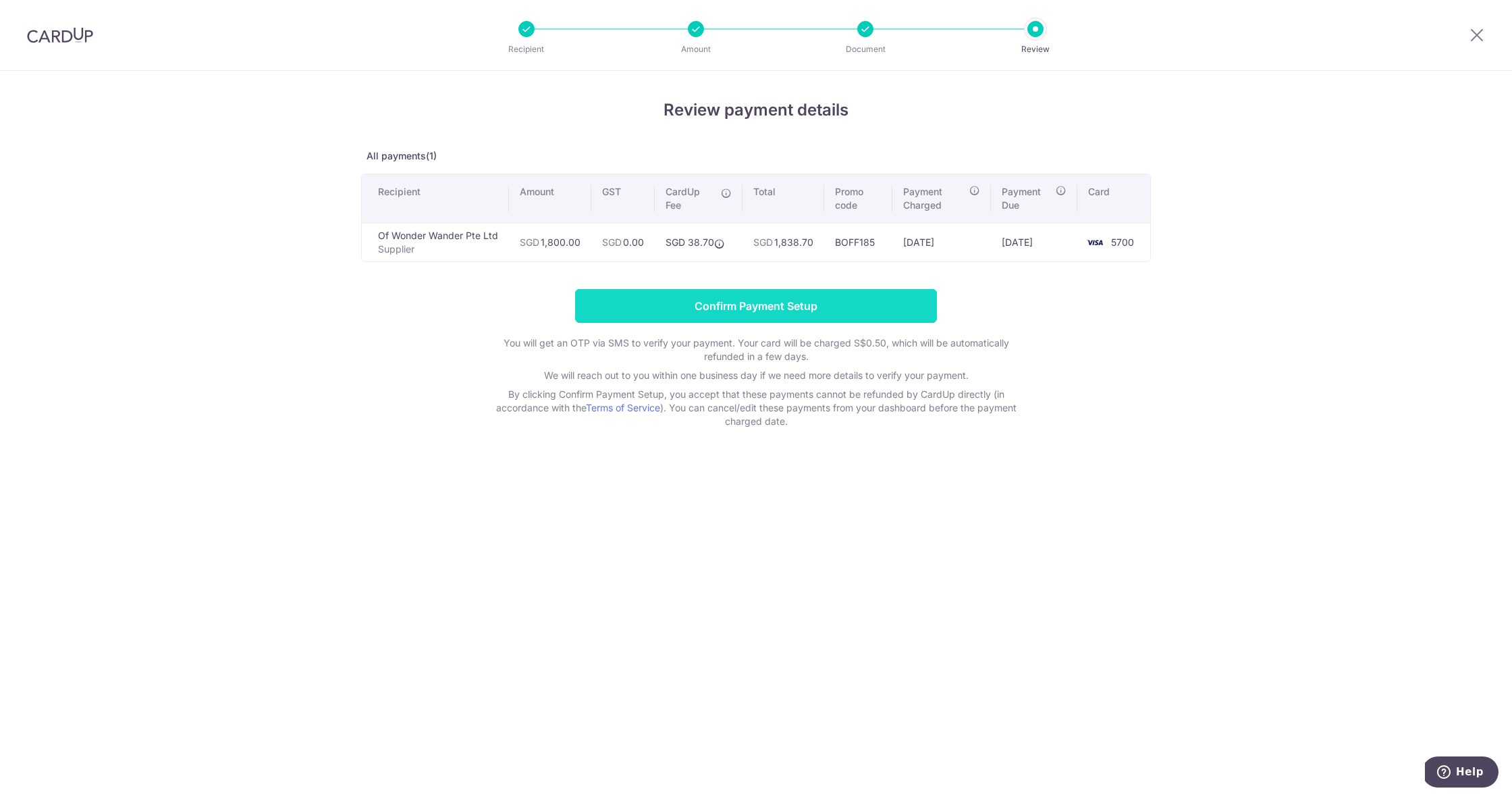
click at [783, 306] on input "Confirm Payment Setup" at bounding box center [756, 306] width 362 height 34
